Goal: Task Accomplishment & Management: Use online tool/utility

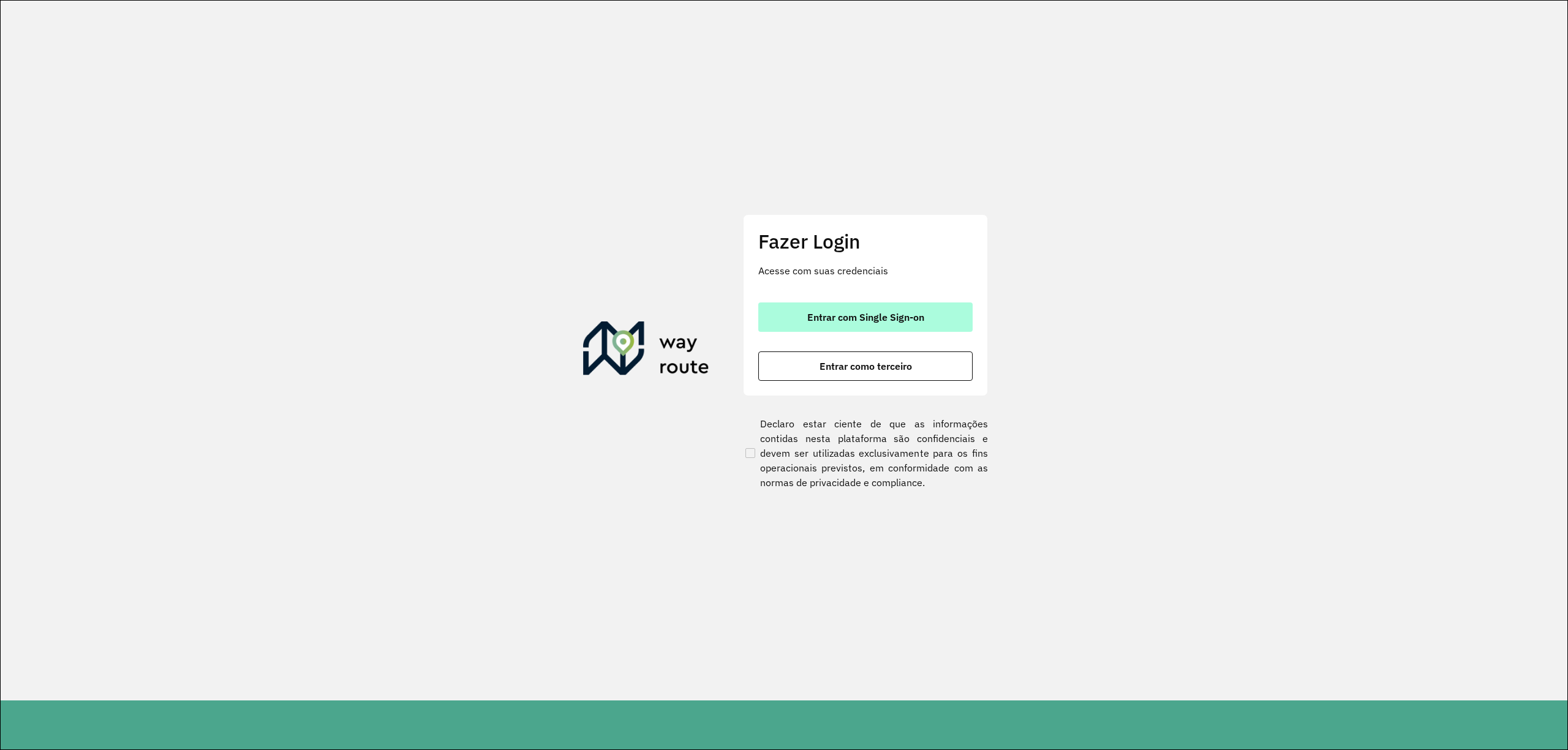
click at [829, 308] on button "Entrar com Single Sign-on" at bounding box center [865, 317] width 214 height 30
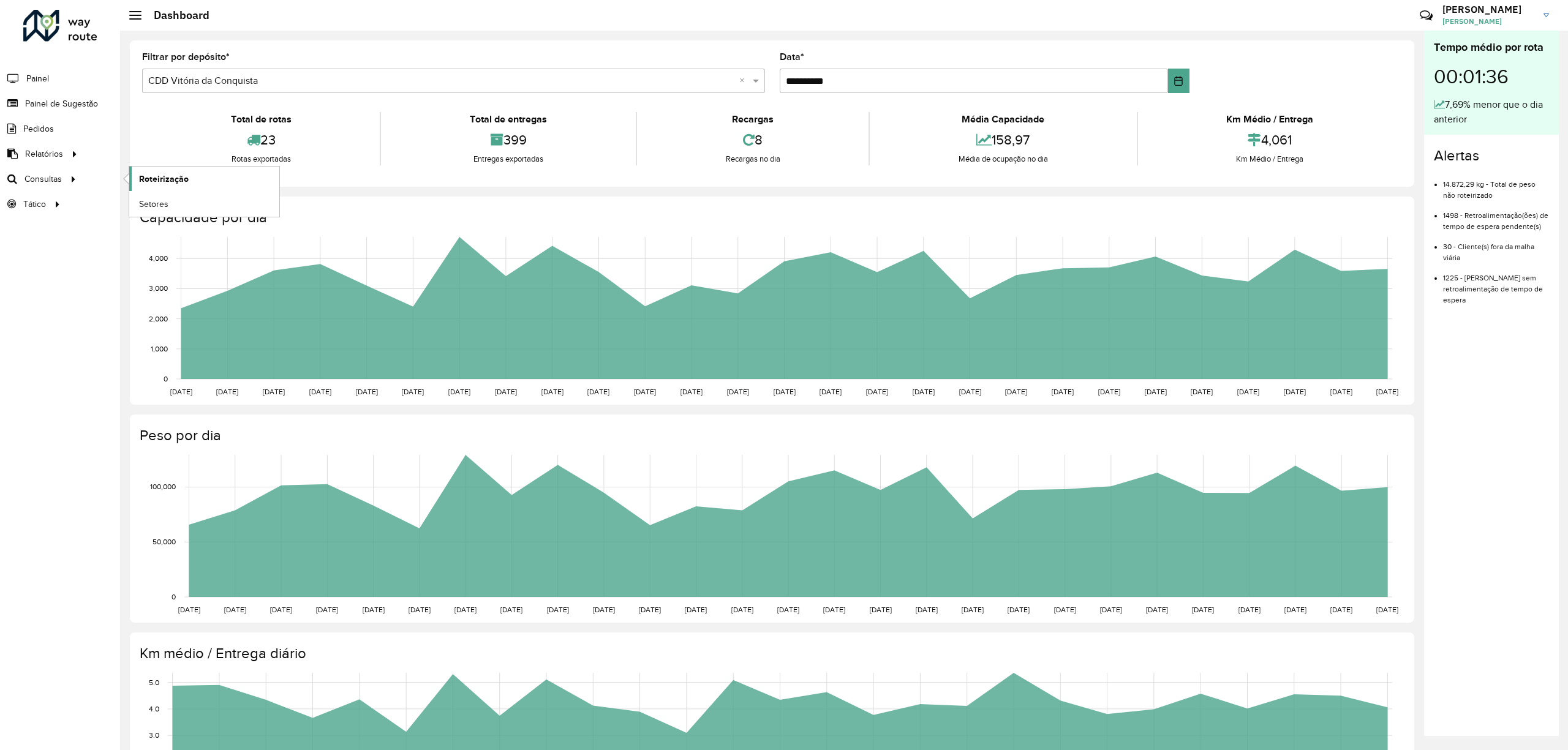
click at [165, 182] on span "Roteirização" at bounding box center [164, 179] width 50 height 13
click at [81, 91] on li "Painel" at bounding box center [60, 79] width 120 height 26
click at [70, 99] on span "Painel de Sugestão" at bounding box center [63, 104] width 77 height 13
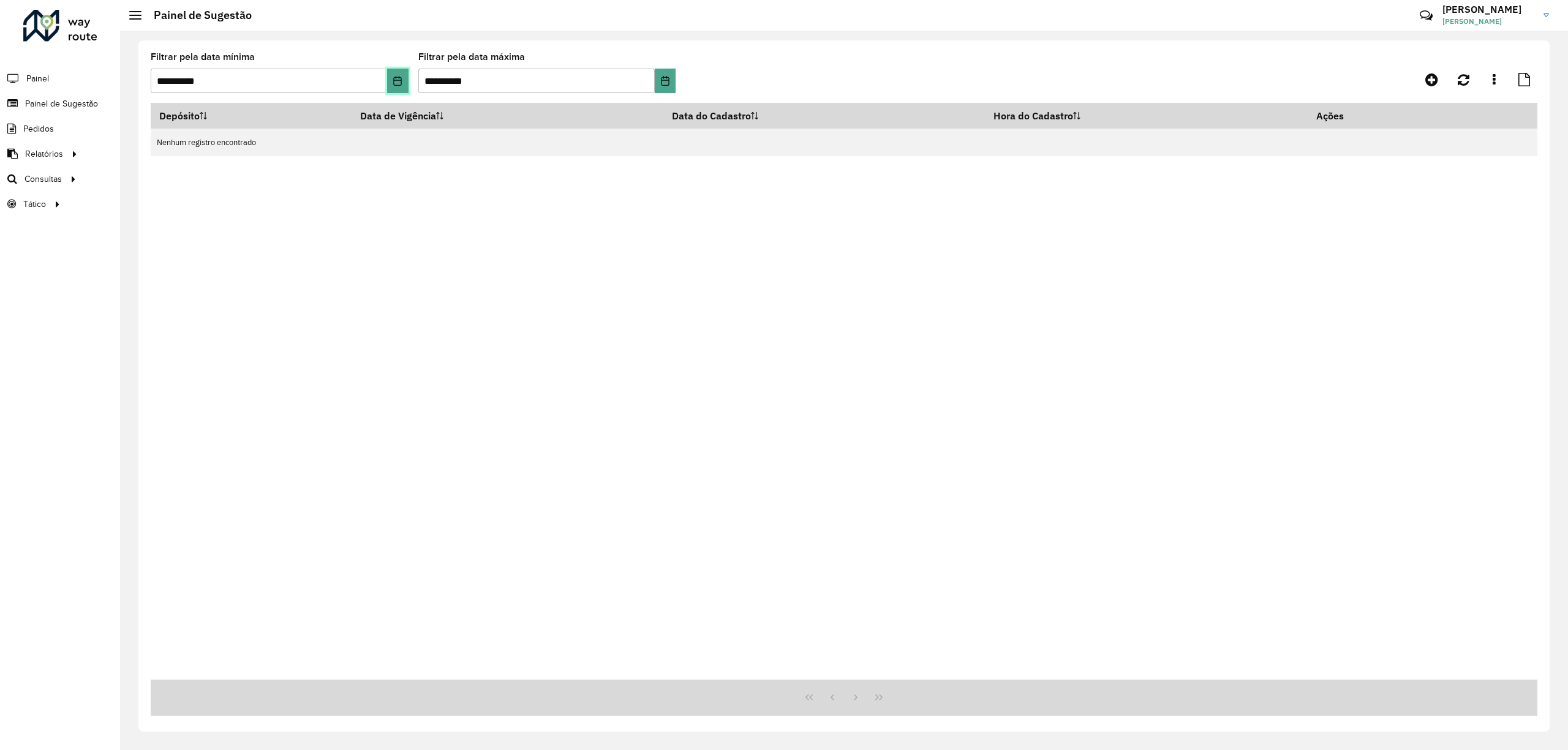
click at [397, 77] on icon "Choose Date" at bounding box center [398, 80] width 8 height 10
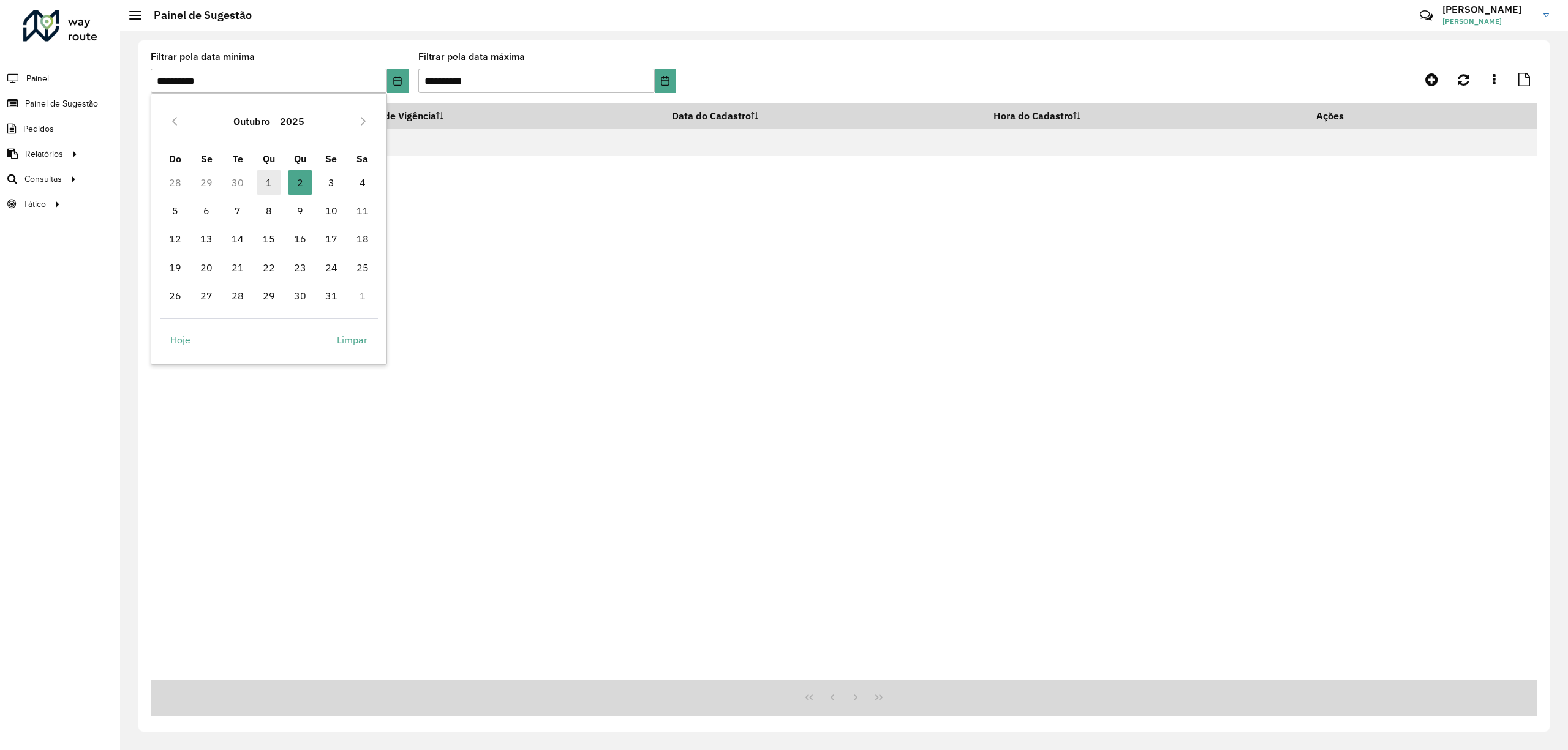
click at [263, 178] on span "1" at bounding box center [269, 182] width 24 height 24
type input "**********"
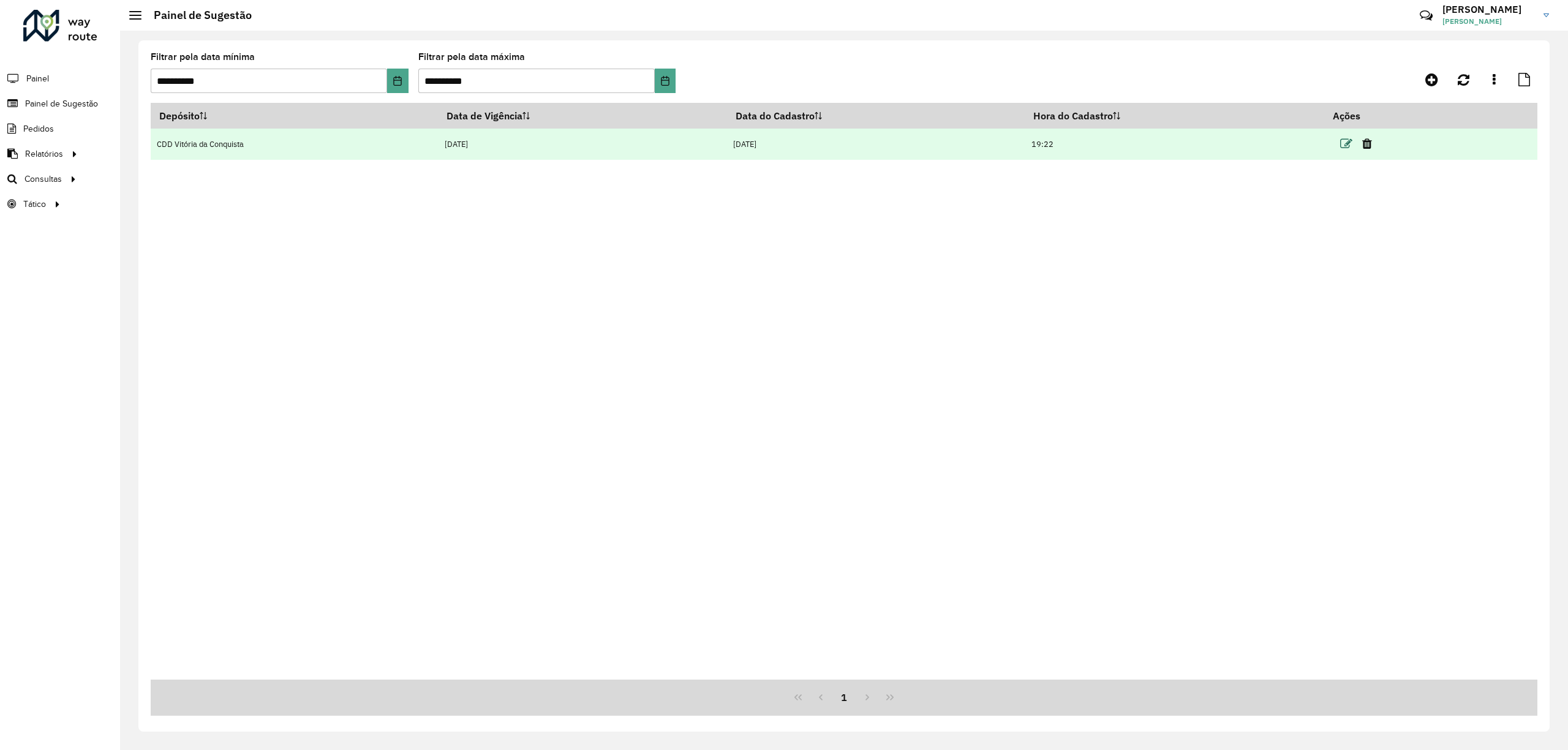
click at [1348, 148] on icon at bounding box center [1345, 143] width 12 height 12
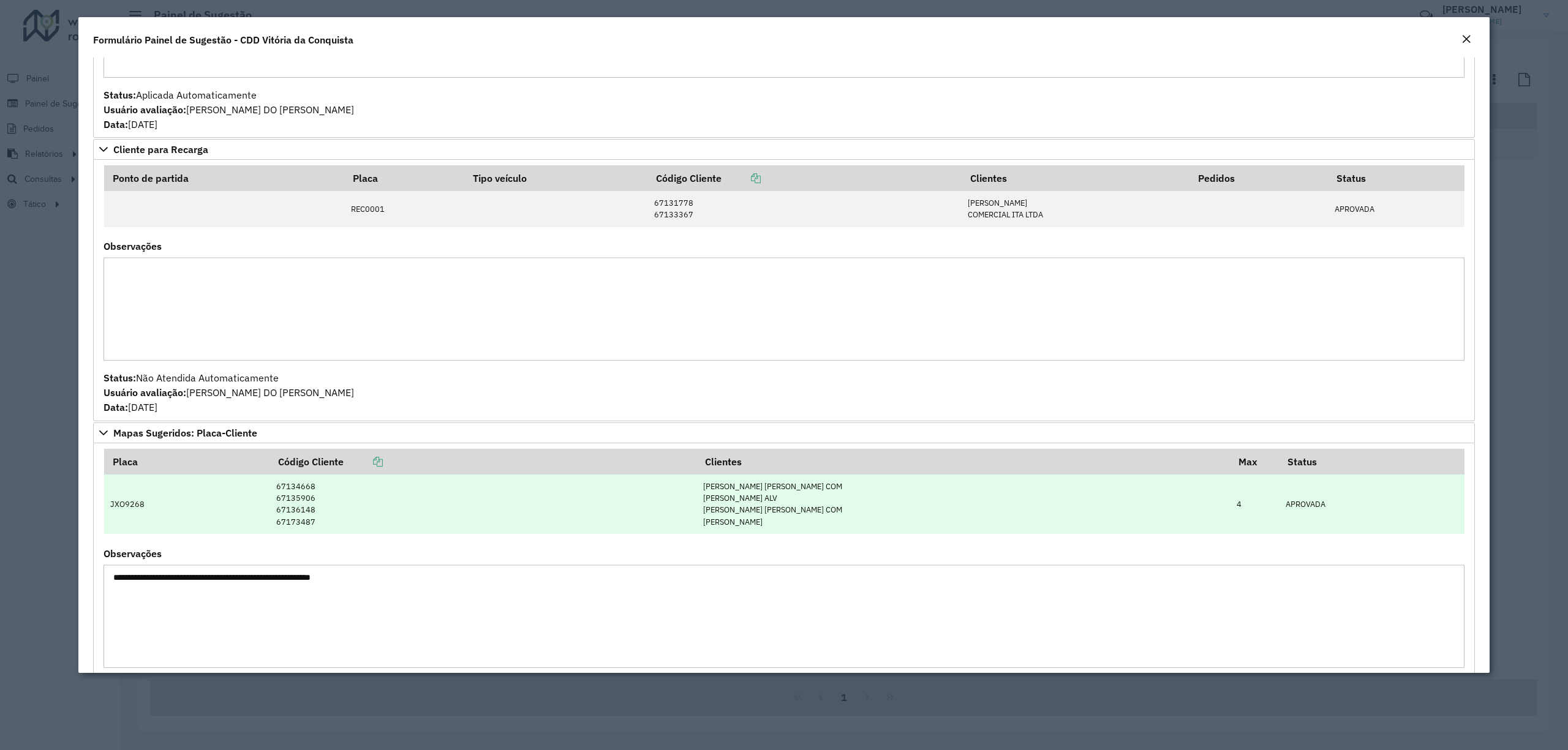
scroll to position [326, 0]
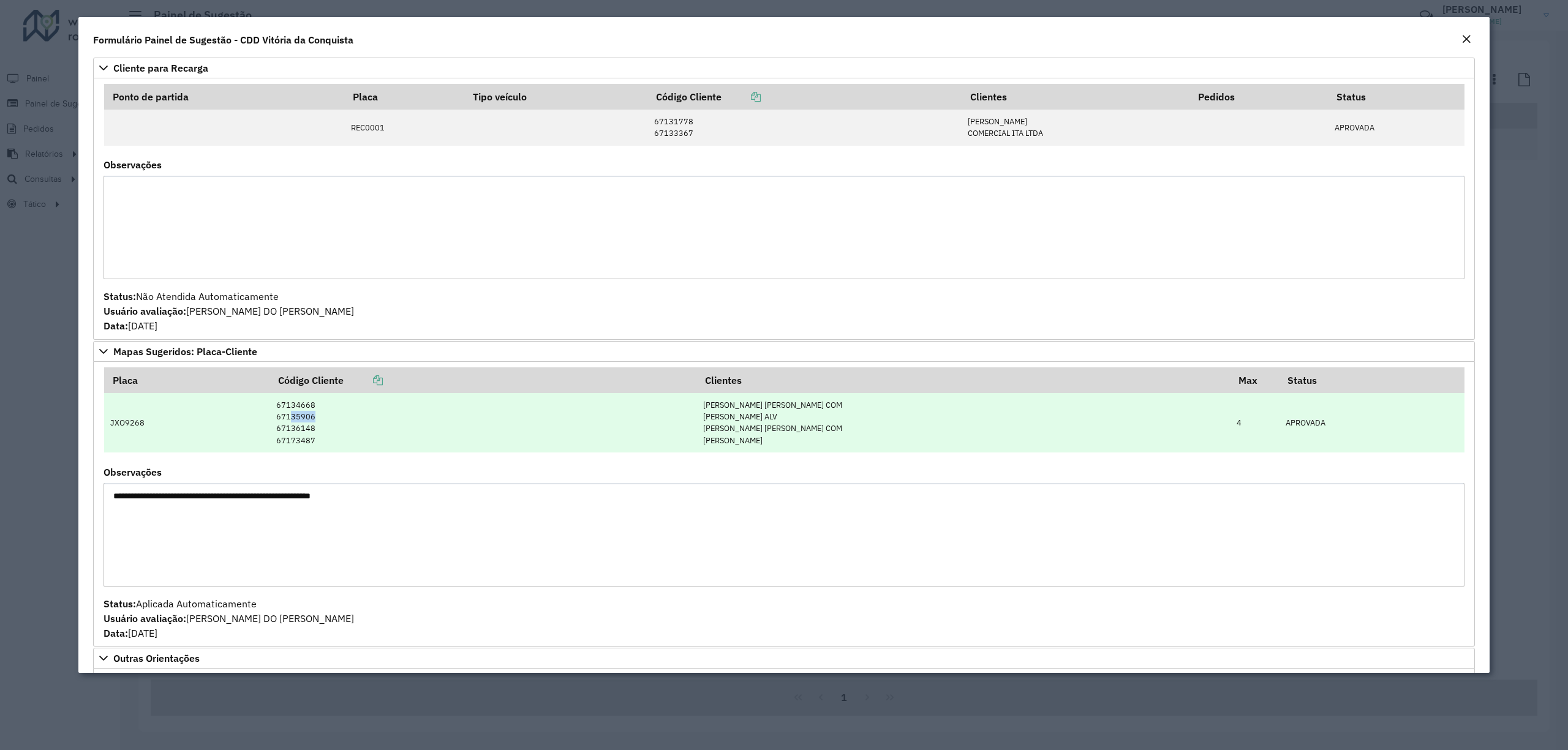
drag, startPoint x: 304, startPoint y: 416, endPoint x: 333, endPoint y: 422, distance: 29.6
click at [333, 422] on td "67134668 67135906 67136148 67173487" at bounding box center [483, 423] width 427 height 59
copy td "35906"
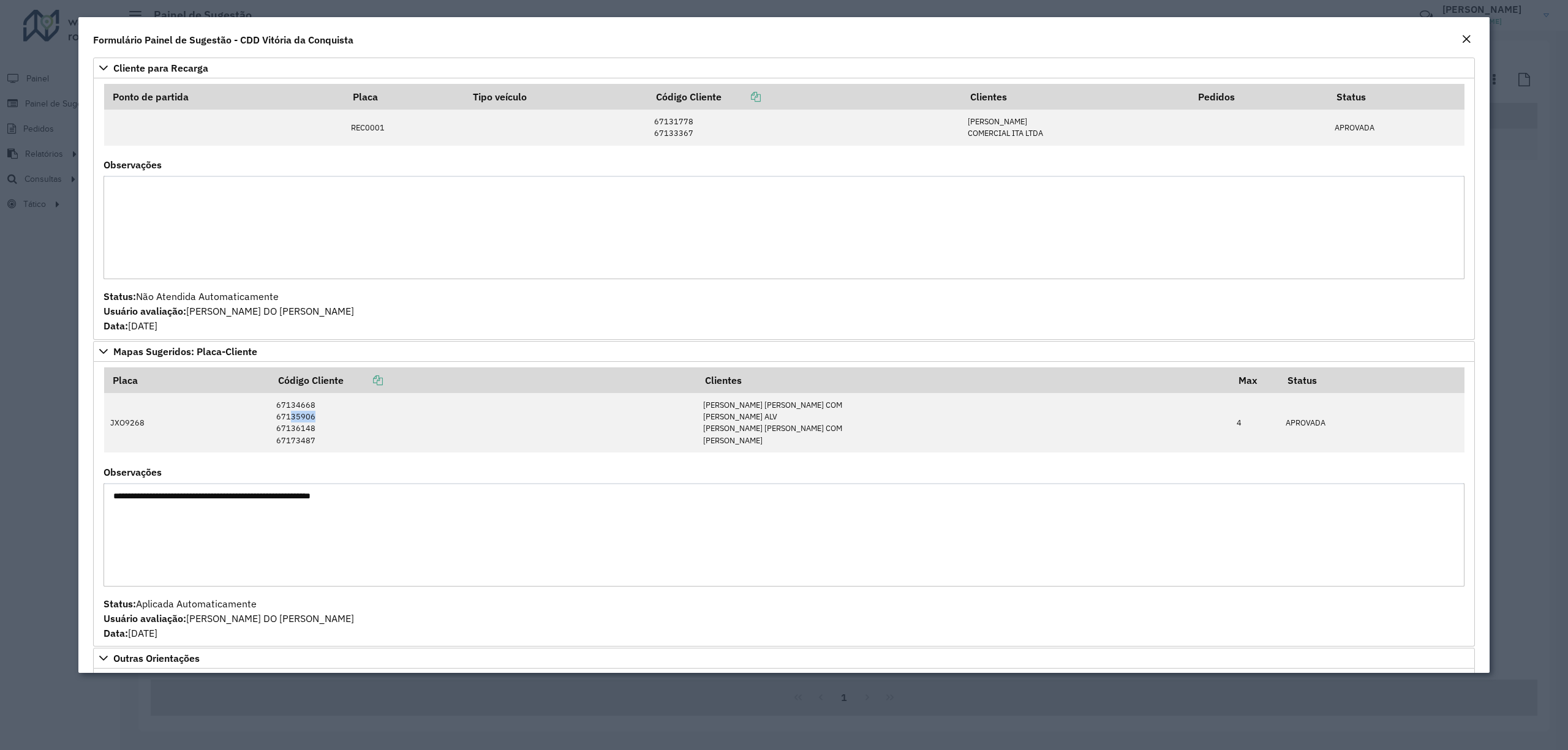
click at [43, 528] on modal-container "**********" at bounding box center [784, 375] width 1568 height 750
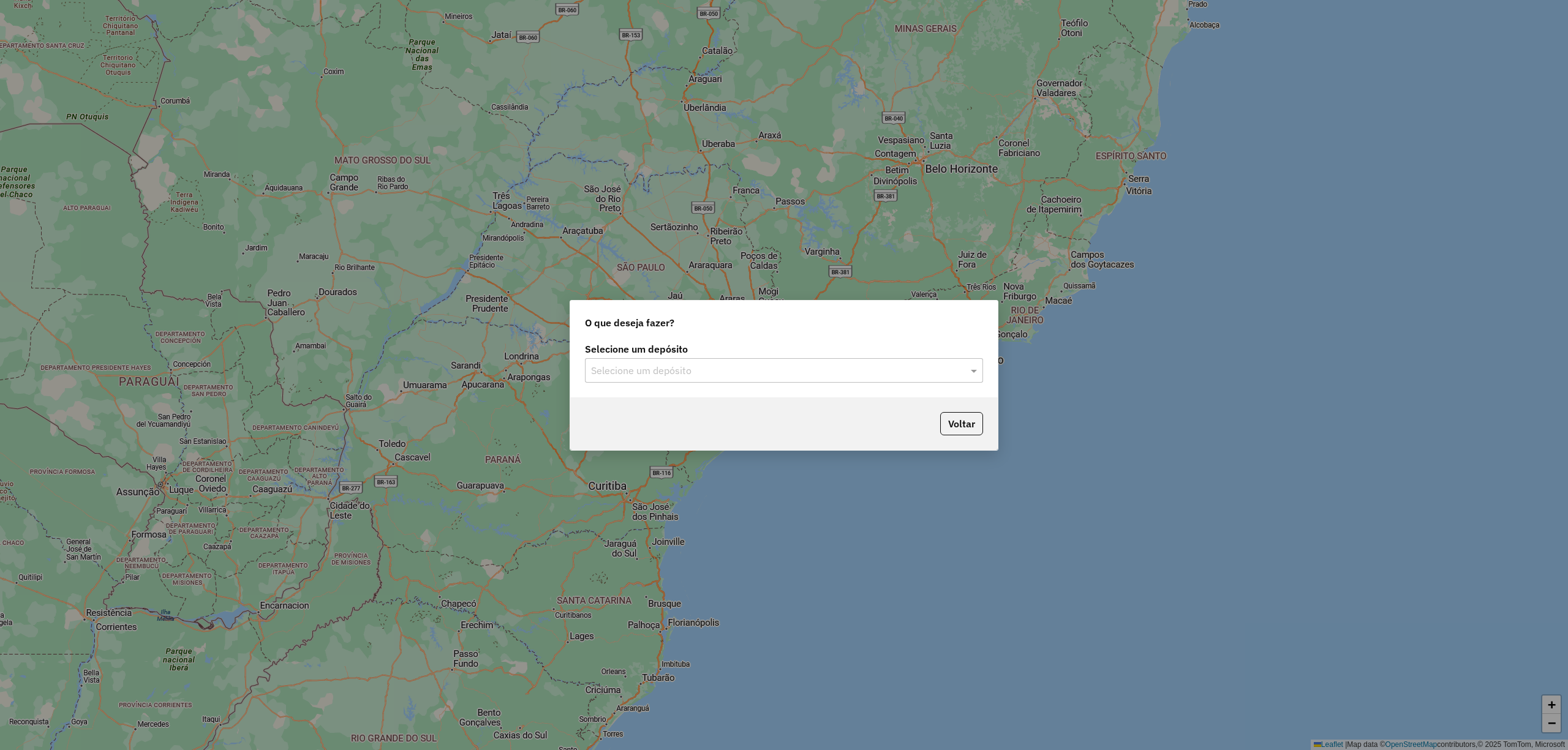
click at [668, 365] on input "text" at bounding box center [771, 371] width 361 height 15
click at [643, 426] on span "CDD Vitória da Conquista" at bounding box center [645, 425] width 110 height 10
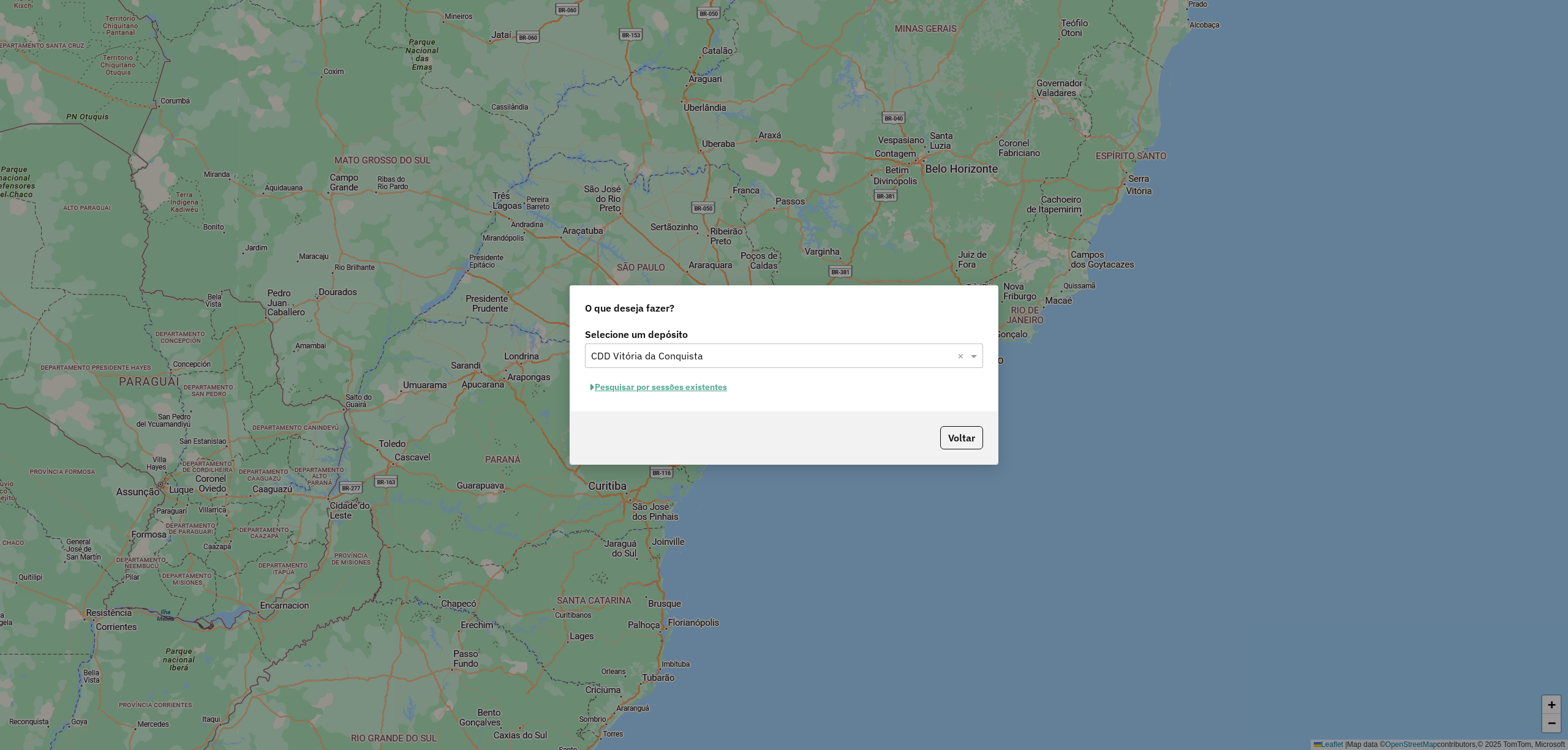
click at [632, 391] on button "Pesquisar por sessões existentes" at bounding box center [659, 387] width 148 height 19
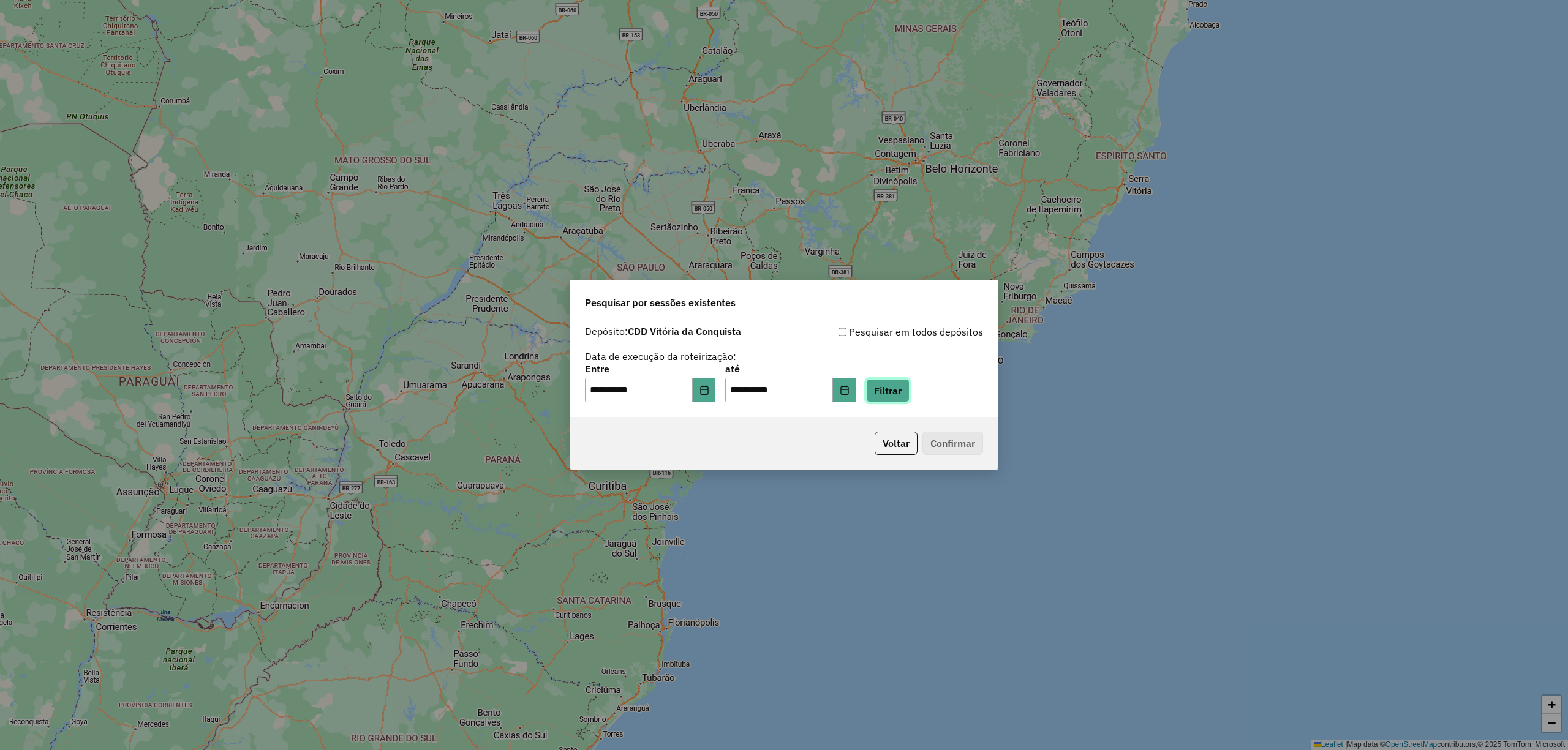
click at [910, 392] on button "Filtrar" at bounding box center [888, 390] width 43 height 23
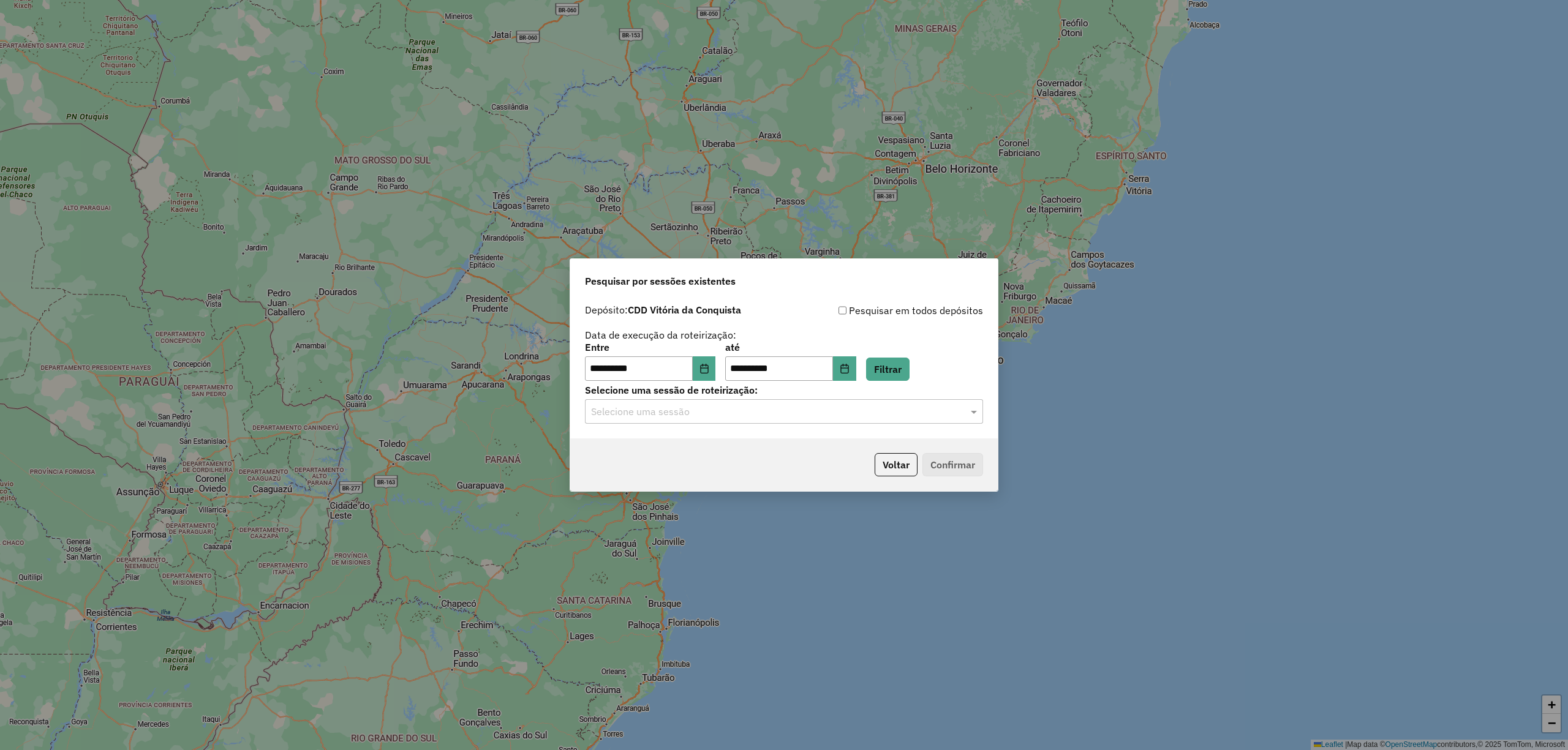
click at [819, 412] on input "text" at bounding box center [771, 412] width 361 height 15
click at [640, 444] on span "1286276 - [DATE] 18:46 (Rota | AS)" at bounding box center [662, 447] width 143 height 10
click at [962, 461] on button "Confirmar" at bounding box center [953, 464] width 61 height 23
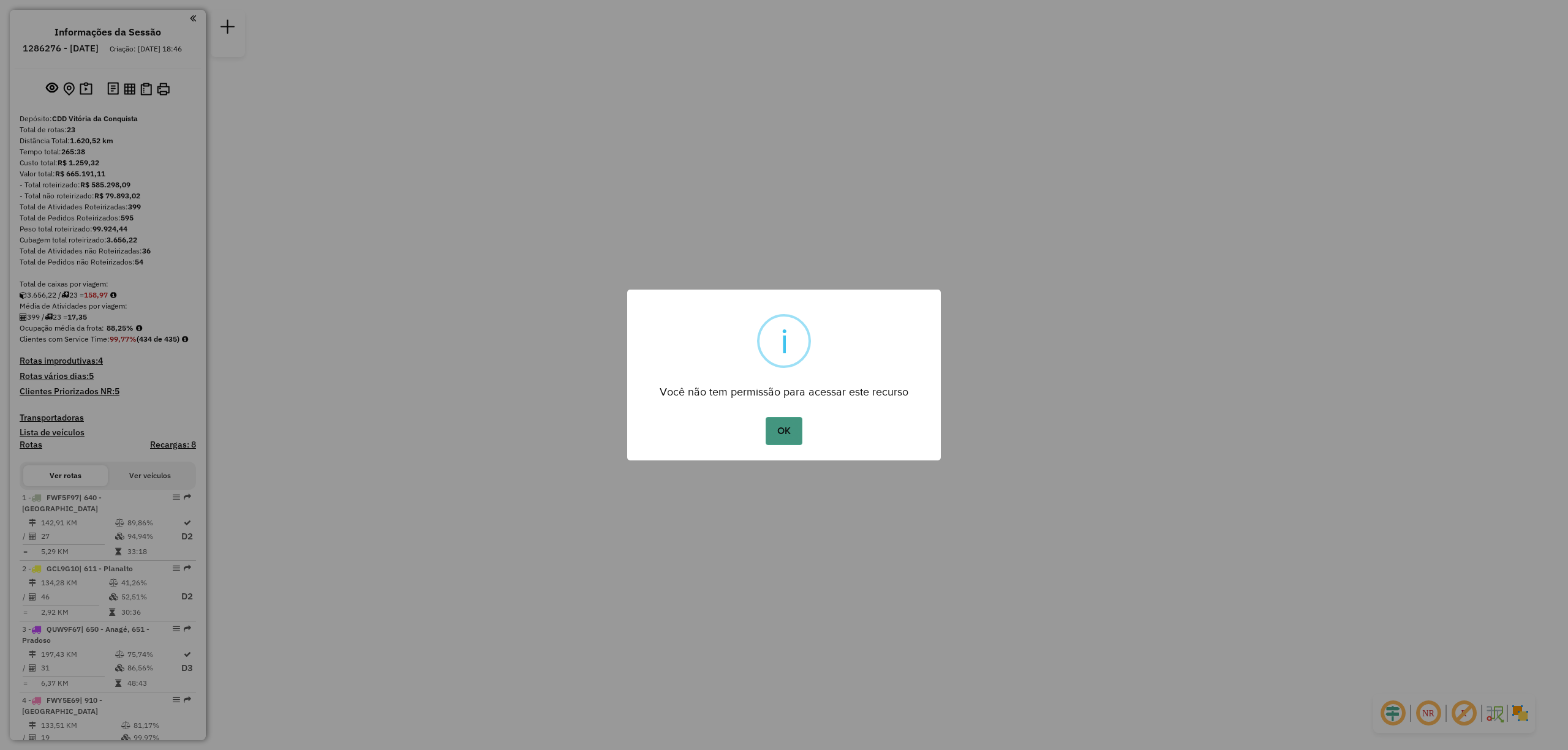
click at [792, 427] on button "OK" at bounding box center [783, 431] width 36 height 28
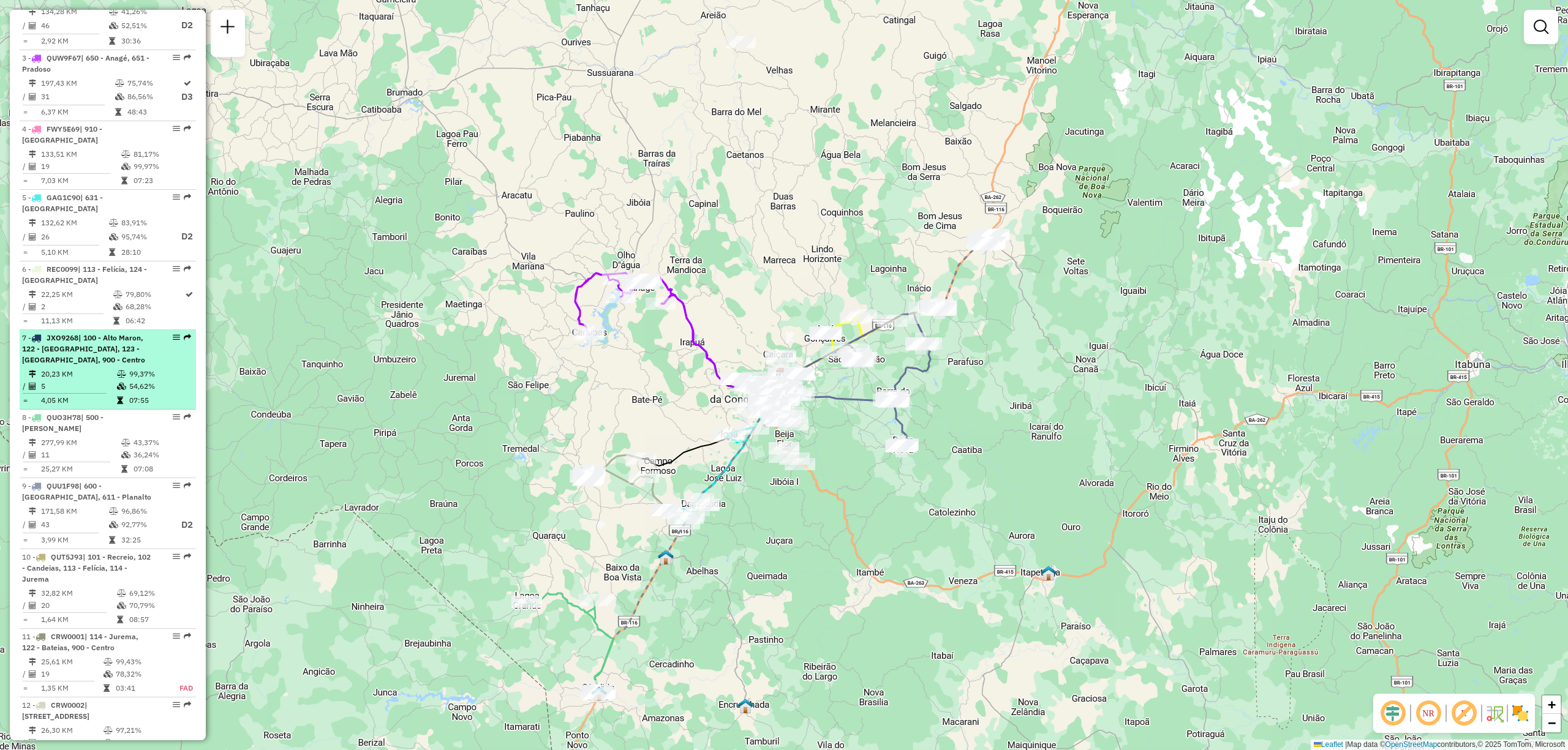
scroll to position [653, 0]
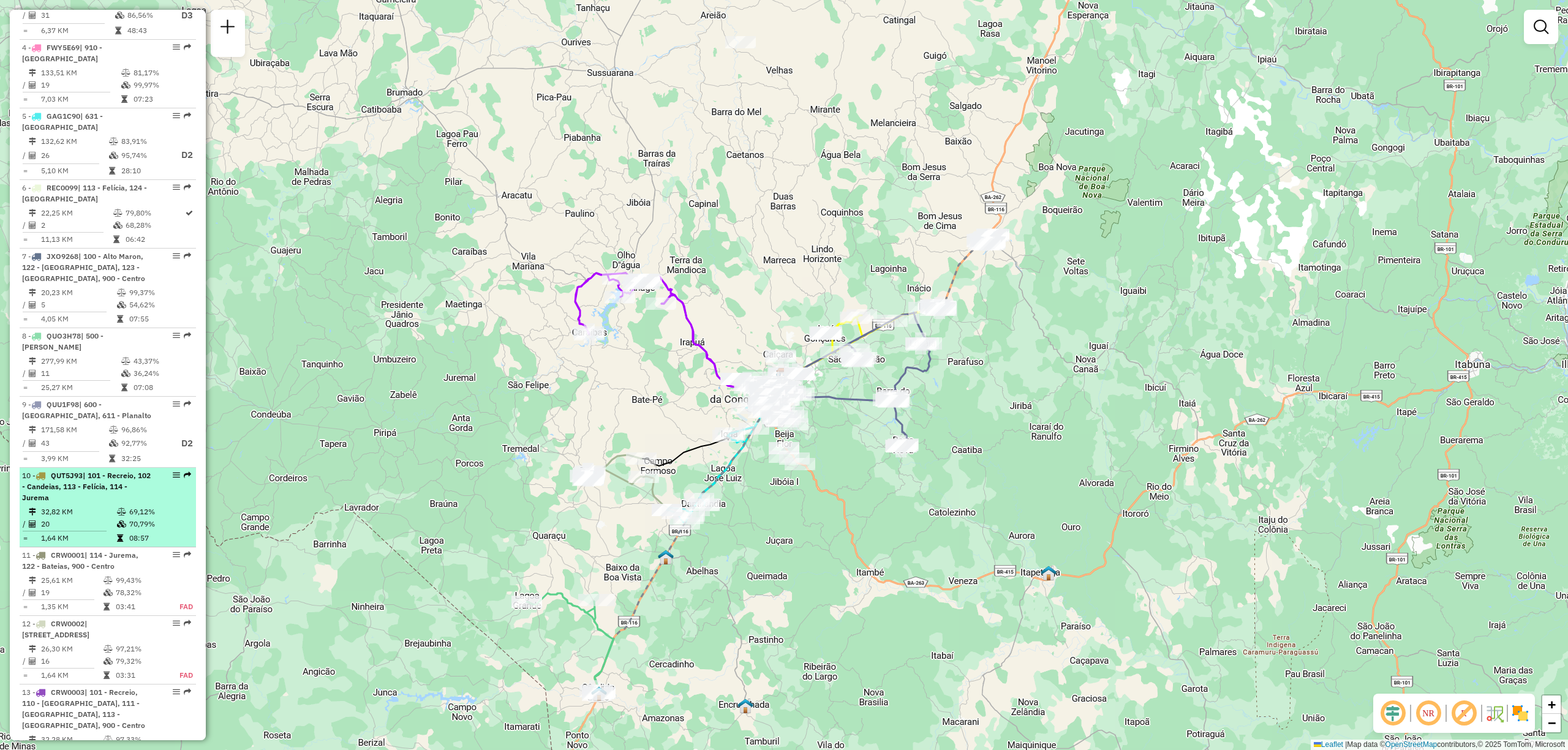
click at [103, 509] on td "32,82 KM" at bounding box center [79, 511] width 76 height 12
select select "**********"
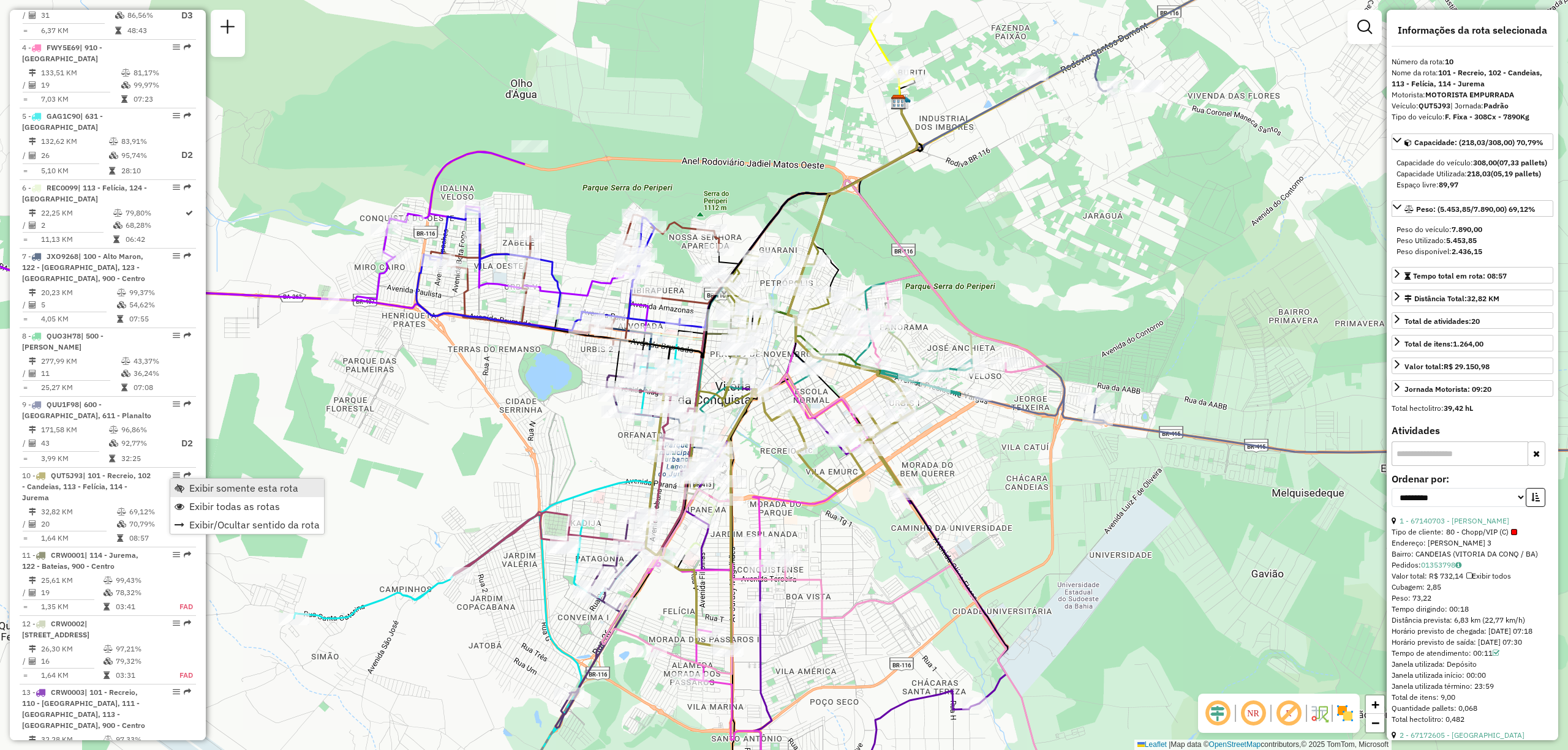
click at [185, 490] on link "Exibir somente esta rota" at bounding box center [247, 488] width 153 height 18
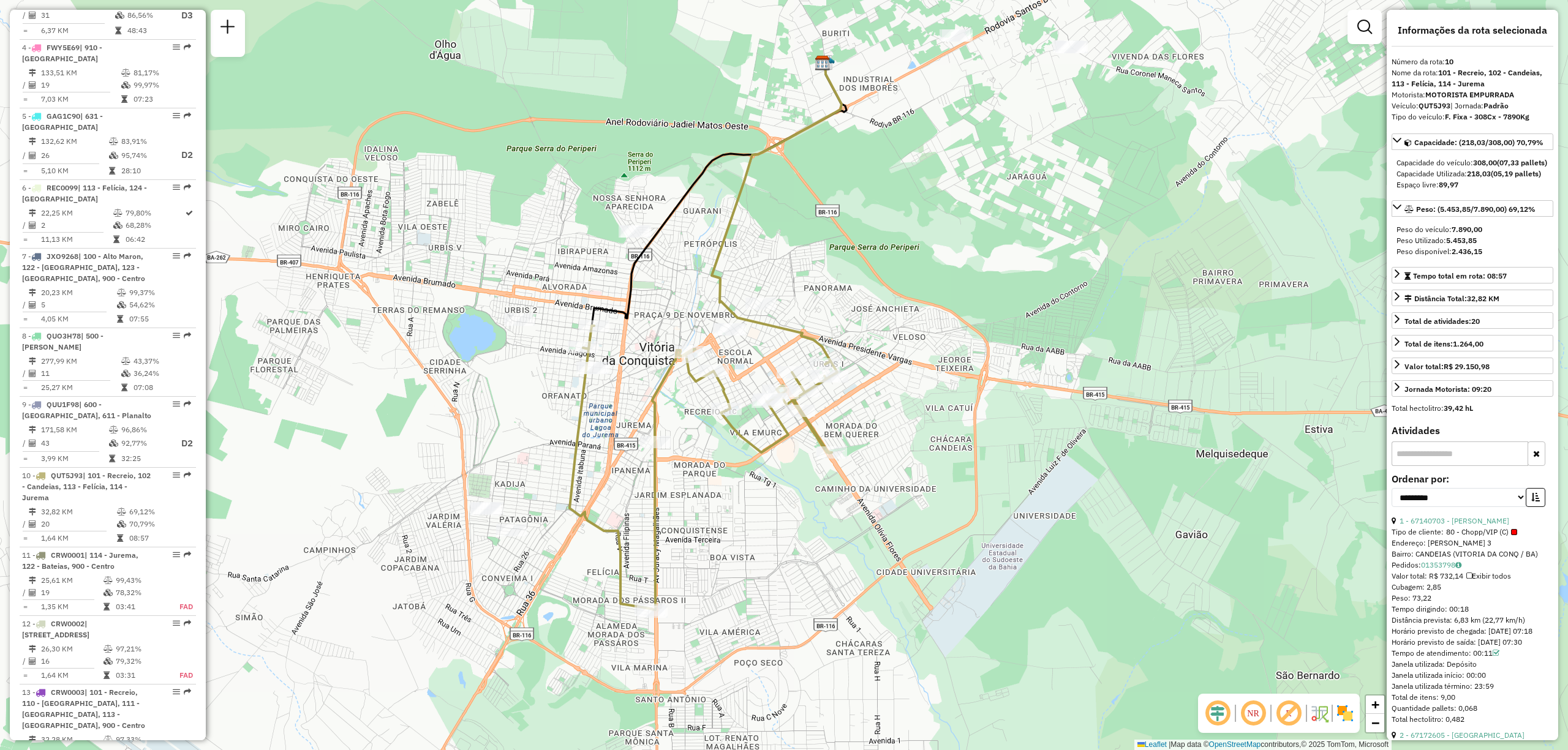
drag, startPoint x: 888, startPoint y: 556, endPoint x: 812, endPoint y: 517, distance: 85.4
click at [812, 517] on div "Janela de atendimento Grade de atendimento Capacidade Transportadoras Veículos …" at bounding box center [784, 375] width 1568 height 750
